Goal: Task Accomplishment & Management: Complete application form

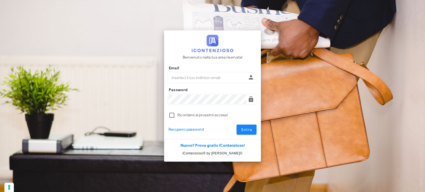
type input "[EMAIL_ADDRESS][DOMAIN_NAME]"
click at [251, 131] on span "Entra" at bounding box center [246, 130] width 11 height 5
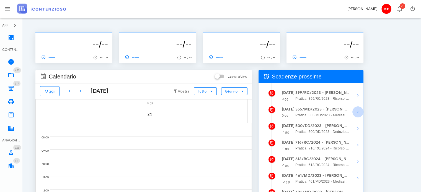
click at [360, 113] on icon "button" at bounding box center [358, 112] width 7 height 7
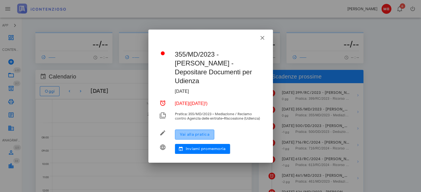
click at [199, 132] on span "Vai alla pratica" at bounding box center [195, 134] width 30 height 5
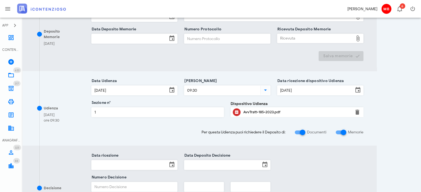
scroll to position [249, 0]
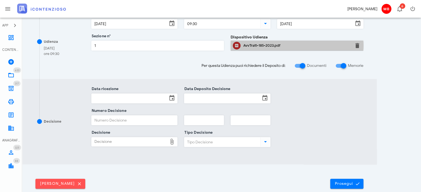
click at [270, 43] on div "AvvTratt-185-2023.pdf" at bounding box center [296, 45] width 107 height 4
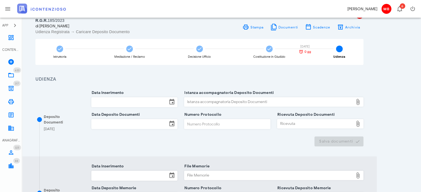
scroll to position [0, 0]
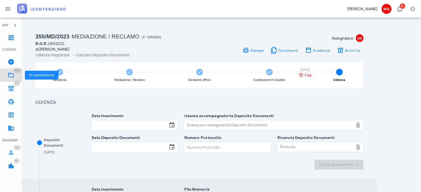
click at [11, 76] on icon at bounding box center [11, 75] width 7 height 7
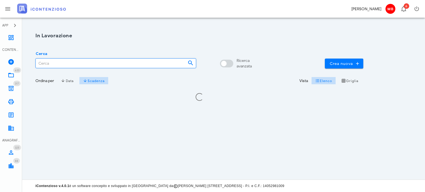
click at [88, 62] on input "Cerca" at bounding box center [110, 63] width 148 height 9
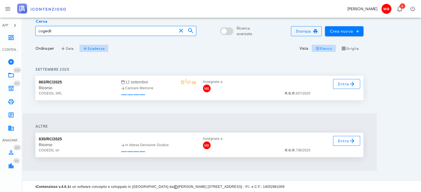
scroll to position [33, 0]
type input "cogedil"
click at [345, 87] on link "Entra" at bounding box center [346, 84] width 27 height 10
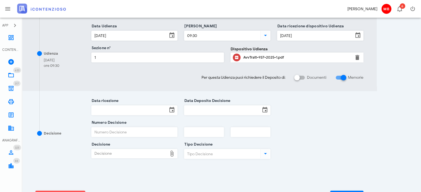
scroll to position [194, 0]
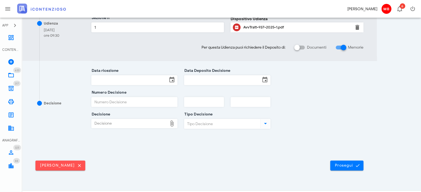
click at [255, 26] on div "AvvTratt-937-2025-1.pdf" at bounding box center [296, 27] width 107 height 4
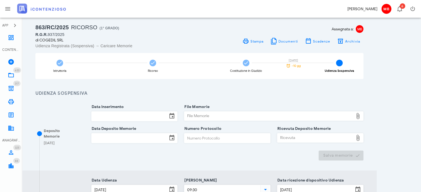
scroll to position [0, 0]
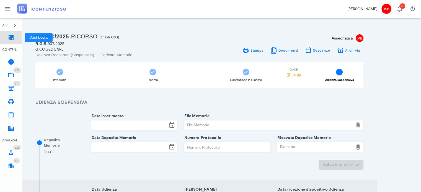
click at [11, 37] on icon at bounding box center [11, 37] width 7 height 7
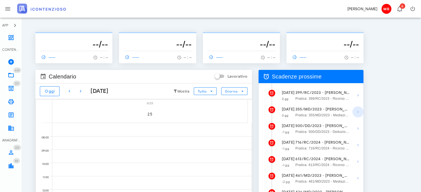
click at [357, 111] on icon "button" at bounding box center [358, 112] width 7 height 7
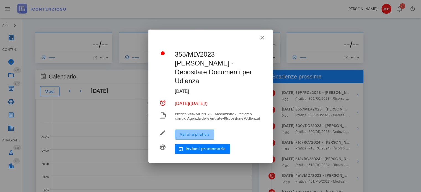
click at [212, 132] on button "Vai alla pratica" at bounding box center [194, 135] width 39 height 10
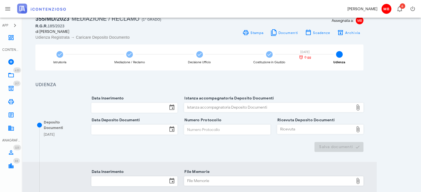
scroll to position [55, 0]
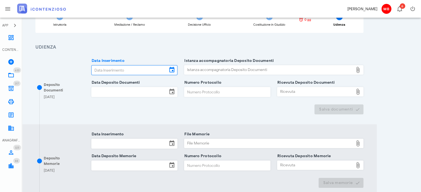
click at [122, 69] on input "Data Inserimento" at bounding box center [130, 70] width 76 height 9
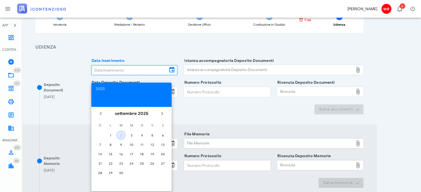
click at [121, 135] on div "2" at bounding box center [121, 135] width 8 height 4
type input "02/09/2025"
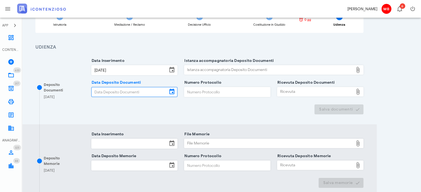
click at [116, 92] on input "Data Deposito Documenti" at bounding box center [130, 92] width 76 height 9
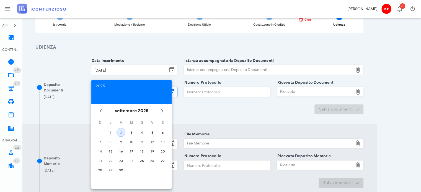
click at [122, 132] on div "2" at bounding box center [121, 133] width 8 height 4
type input "02/09/2025"
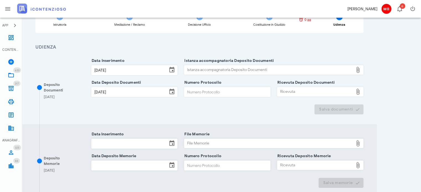
click at [195, 70] on div "Istanza accompagnatoria Deposito Documenti" at bounding box center [268, 70] width 169 height 9
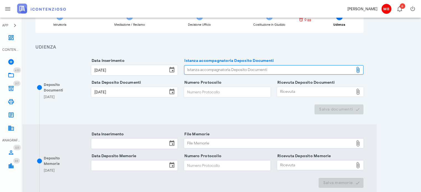
type input "C:\fakepath\NOTA_DI_DEPOSITO_D-3632288-2025.pdf"
click at [292, 90] on div "Ricevuta" at bounding box center [316, 92] width 76 height 9
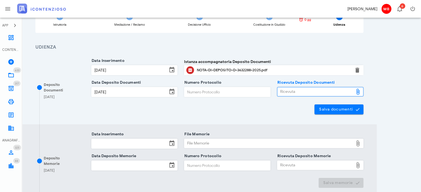
type input "C:\fakepath\NIR_D-3632288-2025.pdf"
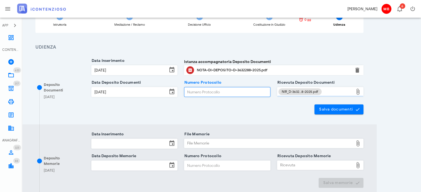
click at [198, 95] on input "Numero Protocollo" at bounding box center [227, 92] width 86 height 9
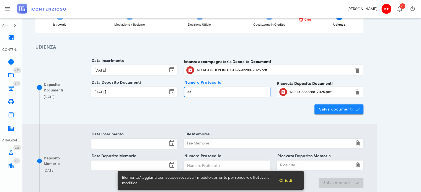
type input "33"
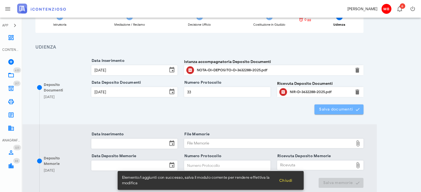
click at [340, 111] on span "Salva documenti" at bounding box center [339, 109] width 40 height 5
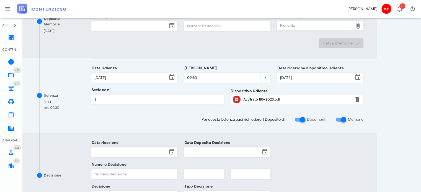
scroll to position [277, 0]
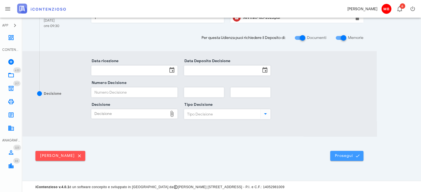
click at [346, 156] on span "Prosegui" at bounding box center [347, 156] width 24 height 5
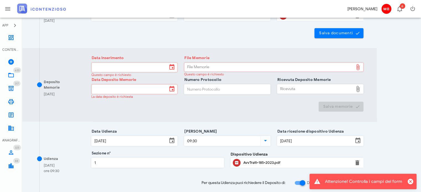
scroll to position [194, 0]
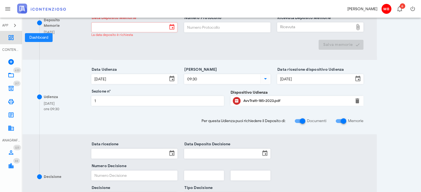
click at [11, 39] on icon at bounding box center [11, 37] width 7 height 7
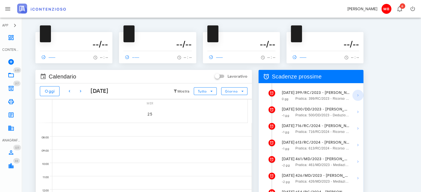
click at [358, 96] on icon "button" at bounding box center [358, 95] width 7 height 7
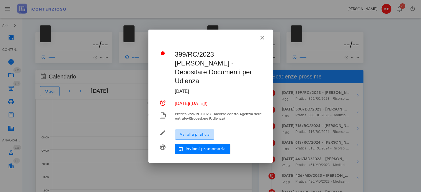
click at [210, 132] on span "Vai alla pratica" at bounding box center [195, 134] width 30 height 5
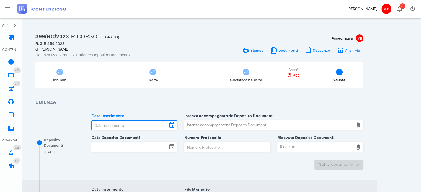
click at [137, 123] on input "Data Inserimento" at bounding box center [130, 125] width 76 height 9
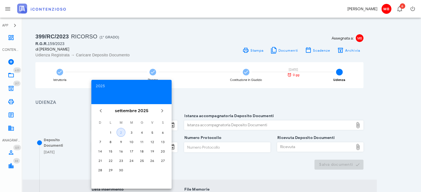
click at [123, 129] on button "2" at bounding box center [121, 132] width 9 height 9
type input "02/09/2025"
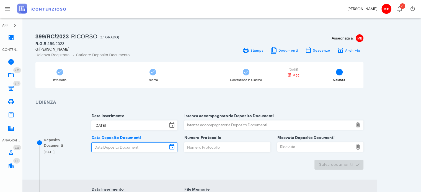
click at [124, 144] on input "Data Deposito Documenti" at bounding box center [130, 147] width 76 height 9
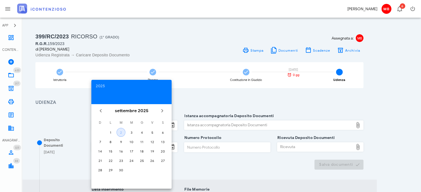
click at [124, 132] on div "2" at bounding box center [121, 133] width 8 height 4
type input "02/09/2025"
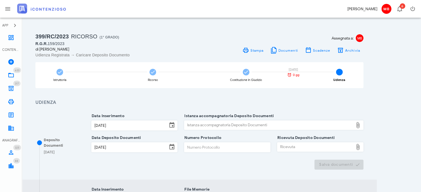
click at [207, 126] on div "Istanza accompagnatoria Deposito Documenti" at bounding box center [268, 125] width 169 height 9
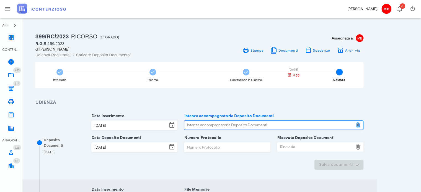
type input "C:\fakepath\NOTA_DI_DEPOSITO_D-3632352-2025.pdf"
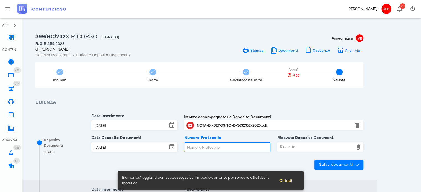
click at [237, 150] on input "Numero Protocollo" at bounding box center [227, 147] width 86 height 9
type input "44"
click at [293, 147] on div "Ricevuta" at bounding box center [316, 147] width 76 height 9
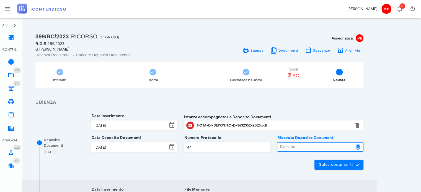
type input "C:\fakepath\NIR_D-3632352-2025.pdf"
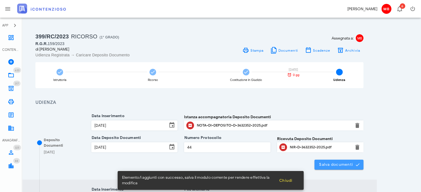
click at [341, 166] on span "Salva documenti" at bounding box center [339, 165] width 40 height 5
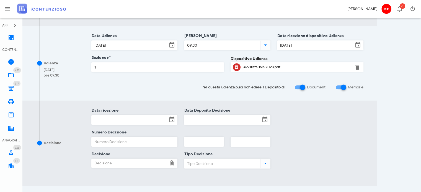
scroll to position [249, 0]
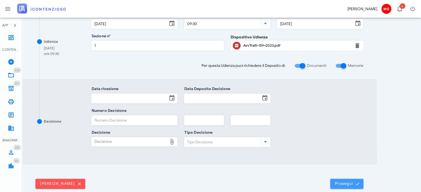
click at [346, 183] on span "Prosegui" at bounding box center [347, 184] width 24 height 5
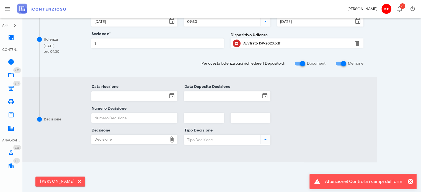
scroll to position [277, 0]
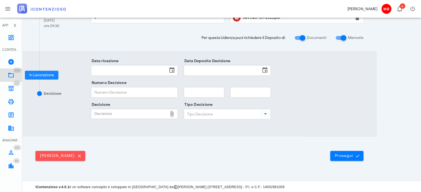
click at [11, 75] on icon at bounding box center [11, 75] width 7 height 7
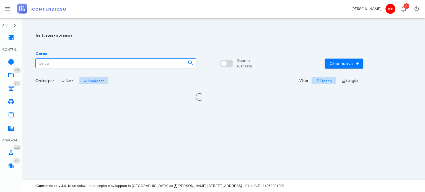
click at [80, 65] on input "Cerca" at bounding box center [110, 63] width 148 height 9
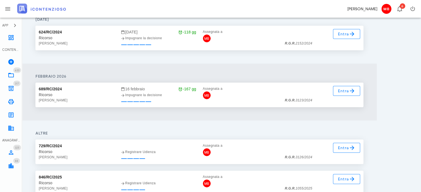
scroll to position [83, 0]
type input "morena"
click at [343, 90] on span "Entra" at bounding box center [347, 90] width 18 height 7
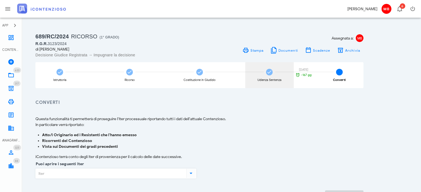
click at [267, 73] on icon at bounding box center [270, 73] width 6 height 6
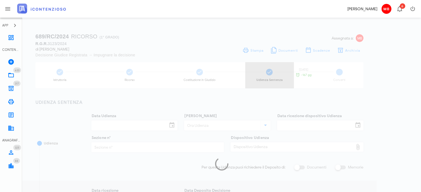
type input "[DATE]"
type input "10:00"
type input "[DATE]"
type input "5"
checkbox input "true"
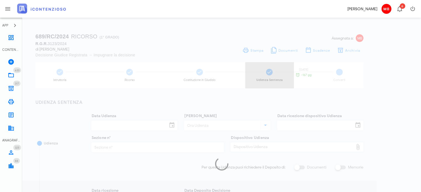
type input "[DATE]"
type input "1355"
type input "2025"
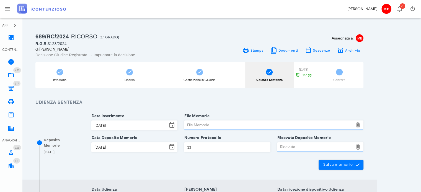
type input "Sentenza"
type input "Sfavorevole"
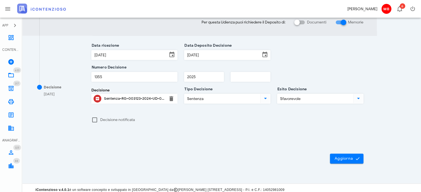
scroll to position [222, 0]
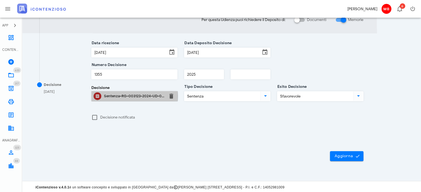
click at [141, 96] on div "Sentenza-RG-003123-2024-UD-07072025.pdf" at bounding box center [134, 96] width 61 height 4
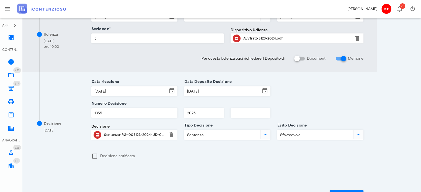
scroll to position [111, 0]
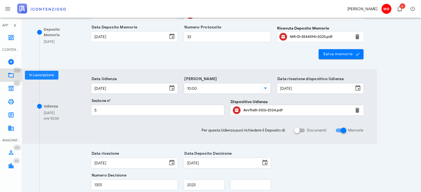
click at [9, 75] on icon at bounding box center [11, 75] width 7 height 7
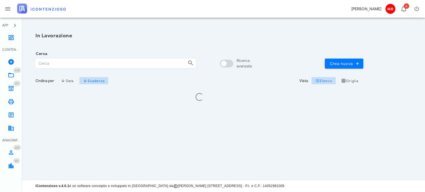
click at [64, 66] on input "Cerca" at bounding box center [110, 63] width 148 height 9
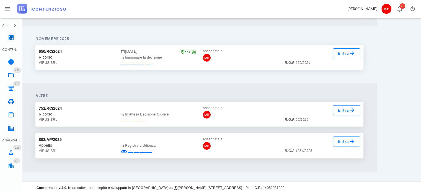
scroll to position [179, 0]
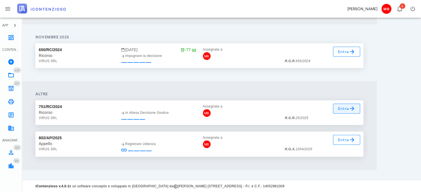
type input "virus"
click at [336, 107] on link "Entra" at bounding box center [346, 109] width 27 height 10
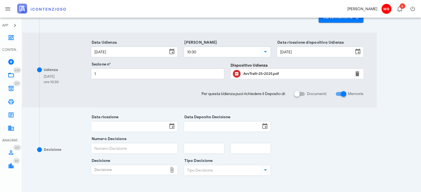
scroll to position [194, 0]
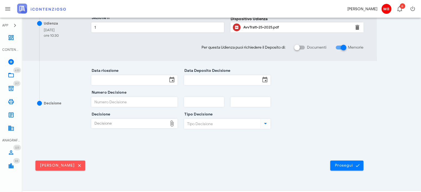
click at [114, 122] on div "Decisione" at bounding box center [130, 123] width 76 height 9
type input "C:\fakepath\Sentenza_RG_000025_2025_UD_11072025.pdf"
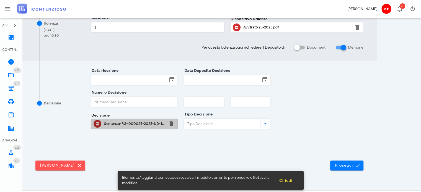
click at [142, 123] on div "Sentenza-RG-000025-2025-UD-11072025.pdf" at bounding box center [134, 124] width 61 height 4
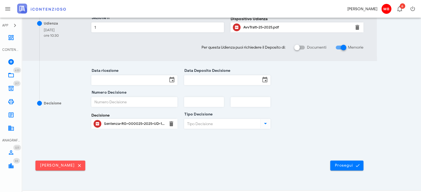
click at [117, 100] on input "Numero Decisione" at bounding box center [135, 101] width 86 height 9
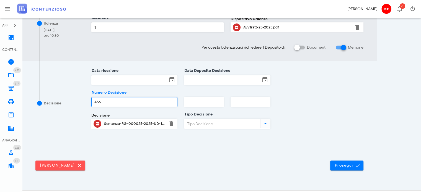
type input "466"
click at [190, 102] on input "text" at bounding box center [203, 101] width 39 height 9
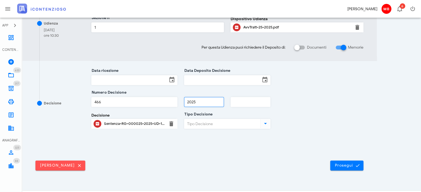
type input "2025"
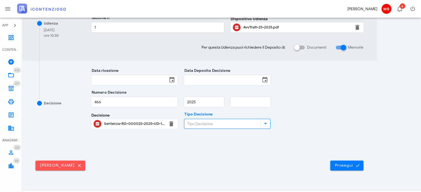
click at [197, 126] on input "Tipo Decisione" at bounding box center [221, 123] width 75 height 9
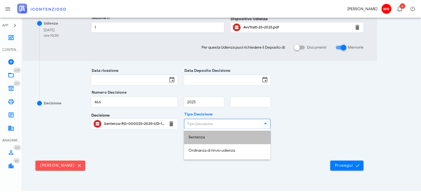
click at [199, 136] on div "Sentenza" at bounding box center [228, 137] width 78 height 5
type input "Sentenza"
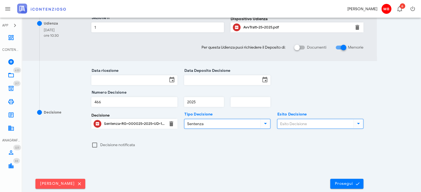
click at [300, 123] on input "Esito Decisione" at bounding box center [315, 123] width 75 height 9
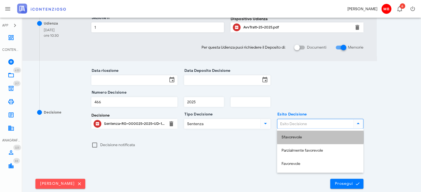
click at [301, 136] on div "Sfavorevole" at bounding box center [321, 137] width 78 height 5
type input "Sfavorevole"
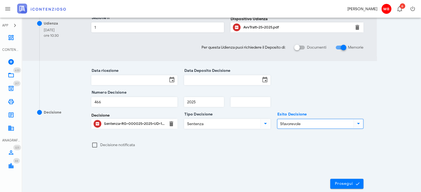
click at [148, 78] on input "Data ricezione" at bounding box center [130, 80] width 76 height 9
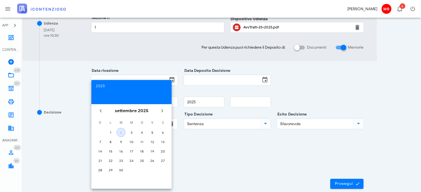
drag, startPoint x: 120, startPoint y: 133, endPoint x: 160, endPoint y: 112, distance: 44.4
click at [121, 133] on div "2" at bounding box center [121, 133] width 8 height 4
type input "02/09/2025"
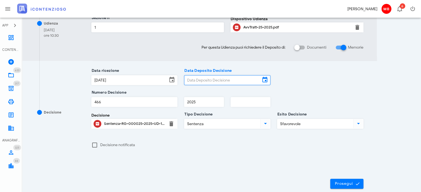
click at [199, 81] on input "Data Deposito Decisione" at bounding box center [222, 80] width 76 height 9
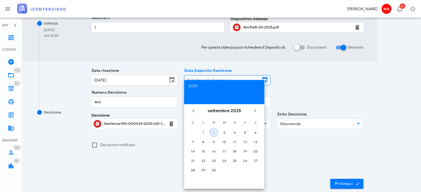
click at [215, 135] on button "2" at bounding box center [213, 132] width 9 height 9
type input "02/09/2025"
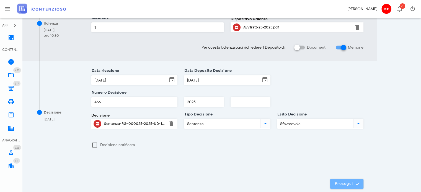
click at [344, 187] on button "Prosegui" at bounding box center [346, 184] width 33 height 10
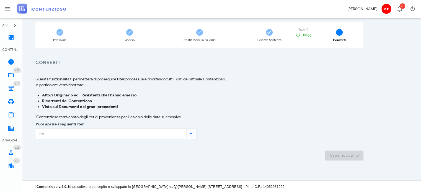
scroll to position [40, 0]
click at [12, 74] on icon at bounding box center [11, 75] width 7 height 7
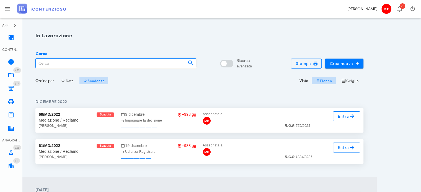
click at [48, 61] on input "Cerca" at bounding box center [110, 63] width 148 height 9
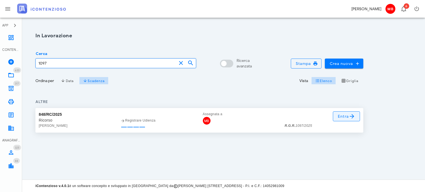
type input "1097"
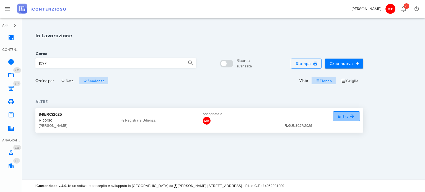
click at [344, 118] on span "Entra" at bounding box center [347, 116] width 18 height 7
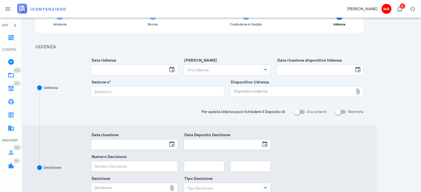
scroll to position [55, 0]
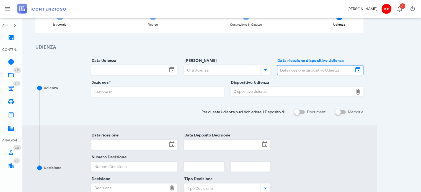
click at [287, 68] on input "Data ricezione dispositivo Udienza" at bounding box center [316, 70] width 76 height 9
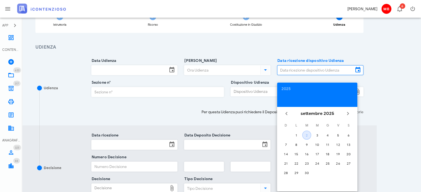
click at [307, 135] on div "2" at bounding box center [307, 135] width 8 height 4
type input "02/09/2025"
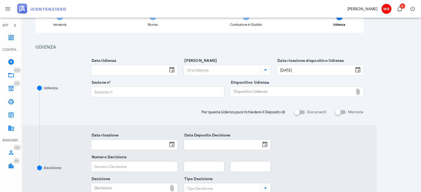
click at [257, 93] on div "Dispositivo Udienza" at bounding box center [292, 92] width 123 height 9
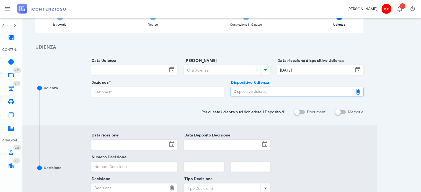
type input "C:\fakepath\AvvTratt___1097_2025.pdf"
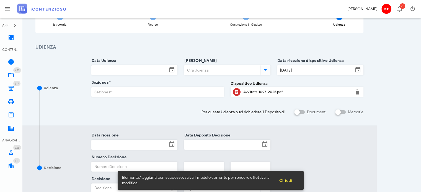
click at [256, 91] on div "AvvTratt-1097-2025.pdf" at bounding box center [296, 92] width 107 height 4
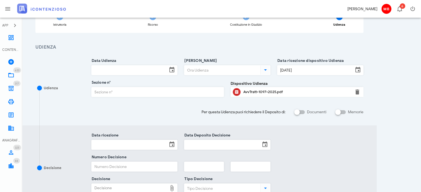
click at [99, 91] on input "Sezione n°" at bounding box center [158, 92] width 132 height 9
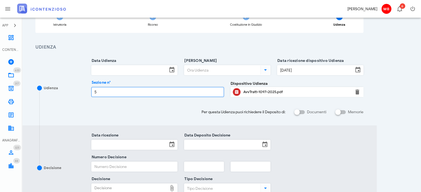
type input "5"
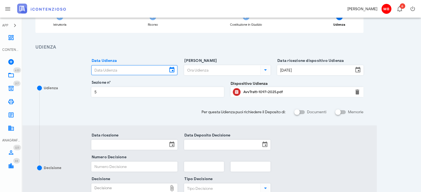
click at [113, 66] on input "Data Udienza" at bounding box center [130, 70] width 76 height 9
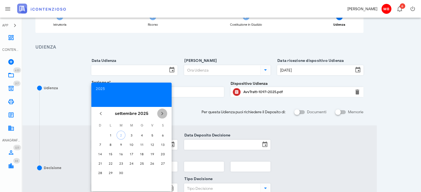
click at [164, 113] on icon "Il prossimo mese" at bounding box center [162, 114] width 7 height 7
click at [111, 153] on div "10" at bounding box center [110, 154] width 9 height 4
type input "10/11/2025"
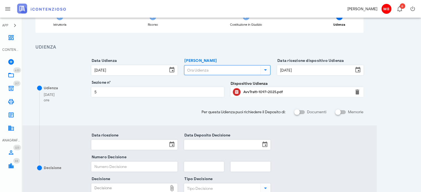
click at [207, 68] on input "Ora Udienza" at bounding box center [221, 70] width 75 height 9
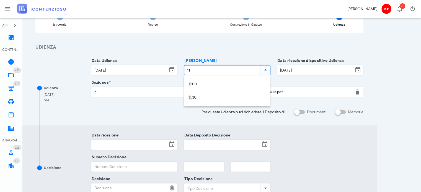
click at [286, 78] on div at bounding box center [320, 78] width 86 height 4
type input "10:00"
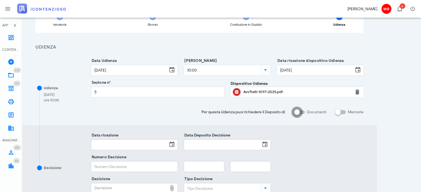
click at [296, 112] on div at bounding box center [296, 112] width 9 height 9
checkbox input "true"
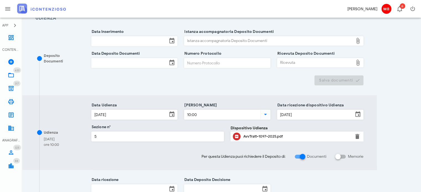
scroll to position [111, 0]
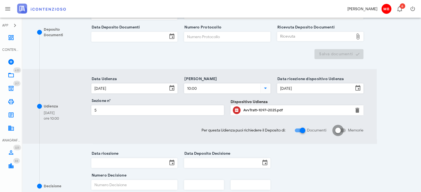
click at [338, 130] on div at bounding box center [337, 130] width 9 height 9
checkbox input "true"
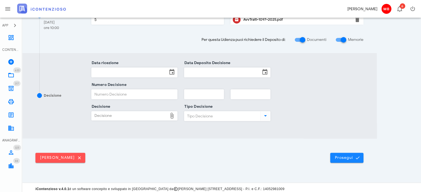
scroll to position [277, 0]
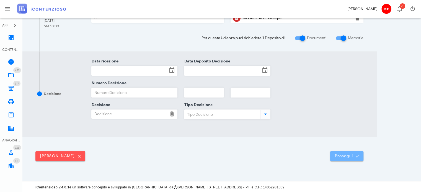
click at [348, 154] on span "Prosegui" at bounding box center [347, 156] width 24 height 5
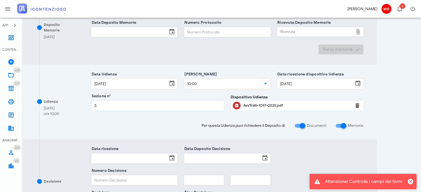
scroll to position [249, 0]
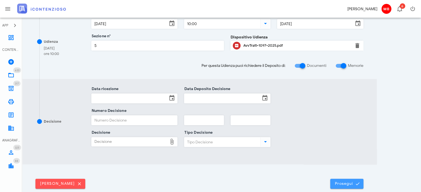
click at [340, 184] on span "Prosegui" at bounding box center [347, 184] width 24 height 5
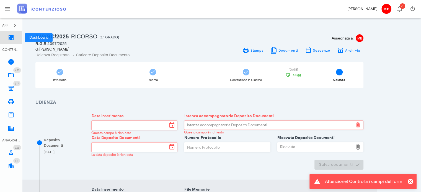
click at [14, 37] on icon at bounding box center [11, 37] width 7 height 7
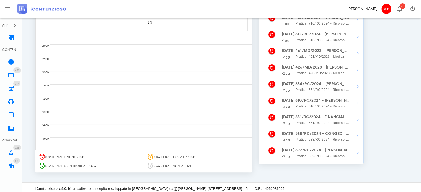
scroll to position [95, 0]
